Goal: Transaction & Acquisition: Subscribe to service/newsletter

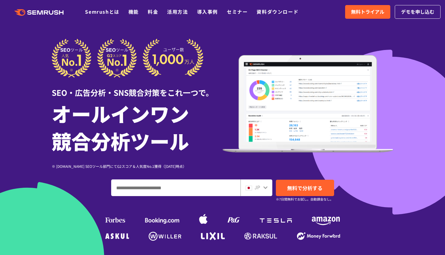
click at [263, 188] on icon at bounding box center [265, 187] width 5 height 5
click at [265, 187] on icon at bounding box center [265, 187] width 5 height 5
click at [253, 187] on div "JP" at bounding box center [254, 187] width 19 height 8
click at [261, 187] on div "JP" at bounding box center [254, 187] width 19 height 8
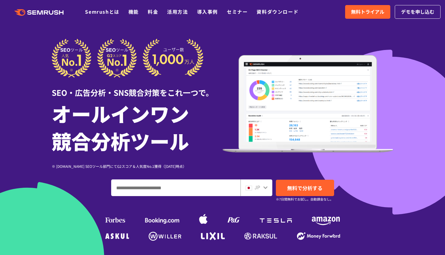
click at [32, 13] on icon ".cls {fill: #FF642D;}" at bounding box center [39, 12] width 67 height 7
click at [265, 182] on div "JP" at bounding box center [256, 187] width 32 height 17
click at [395, 17] on link "デモを申し込む" at bounding box center [418, 12] width 46 height 14
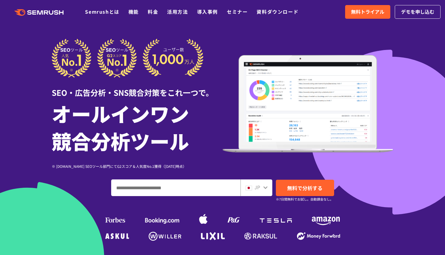
click at [282, 42] on div "SEO・広告分析・SNS競合対策をこれ一つで。 オールインワン 競合分析ツール ※ [DOMAIN_NAME] SEOツール部門にてG2スコア＆人気度No.1…" at bounding box center [223, 104] width 342 height 130
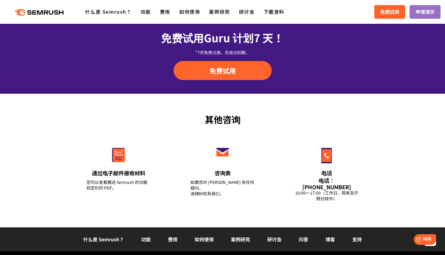
scroll to position [2008, 0]
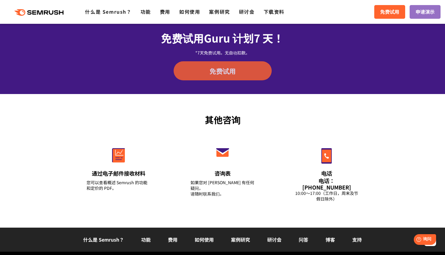
click at [253, 72] on link "免费试用" at bounding box center [223, 70] width 98 height 19
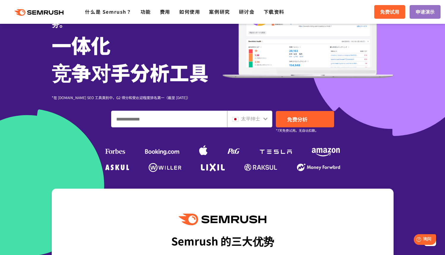
scroll to position [0, 0]
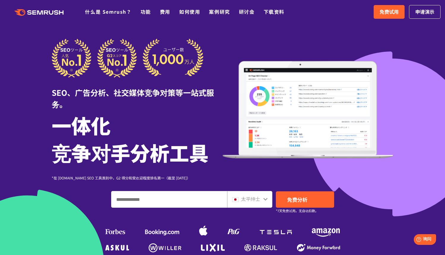
click at [260, 198] on div "太平绅士" at bounding box center [248, 199] width 32 height 8
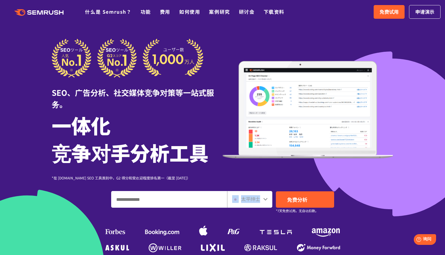
click at [260, 198] on div "太平绅士" at bounding box center [248, 199] width 32 height 8
click at [379, 15] on font "免费试用" at bounding box center [388, 11] width 19 height 7
